Goal: Task Accomplishment & Management: Manage account settings

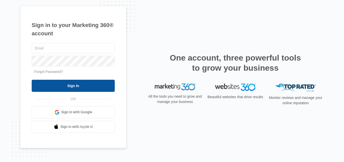
type input "dante@soaacleaningservices.com"
click at [56, 82] on input "Sign In" at bounding box center [73, 86] width 83 height 12
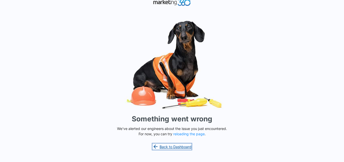
click at [165, 147] on link "Back to Dashboard" at bounding box center [171, 147] width 39 height 6
click at [184, 135] on button "reloading the page" at bounding box center [188, 134] width 31 height 4
